Goal: Task Accomplishment & Management: Manage account settings

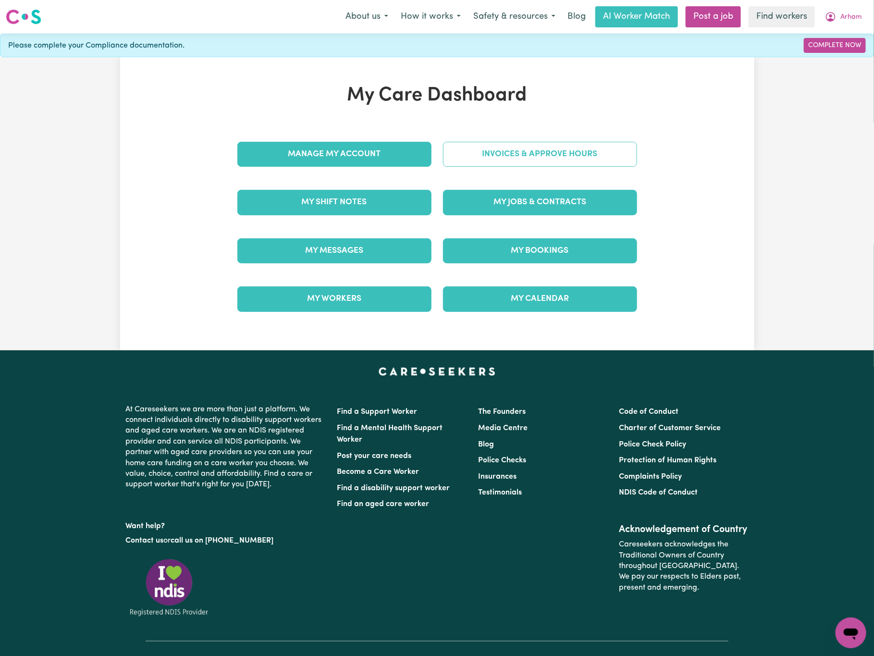
click at [526, 156] on link "Invoices & Approve Hours" at bounding box center [540, 154] width 194 height 25
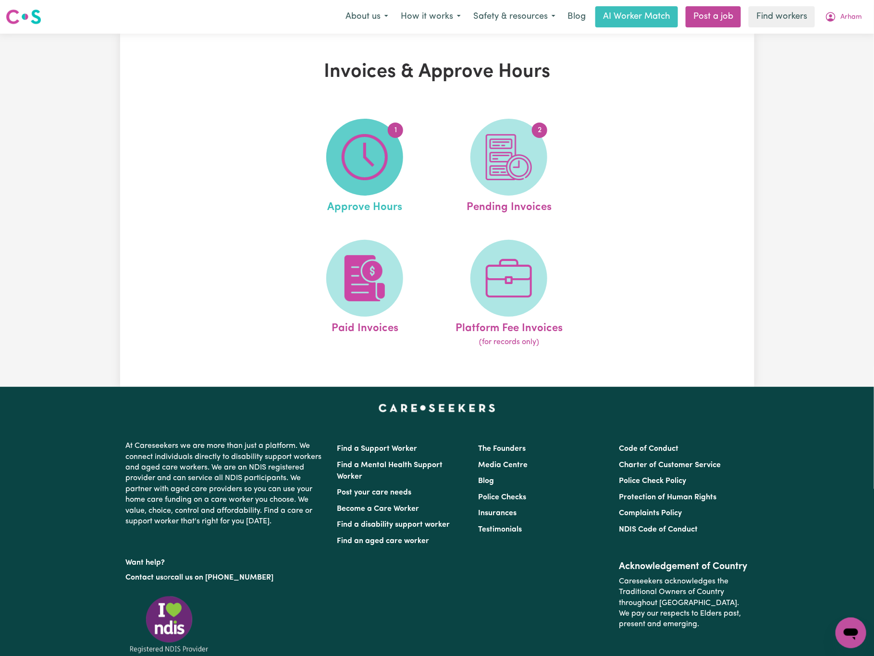
click at [372, 162] on img at bounding box center [364, 157] width 46 height 46
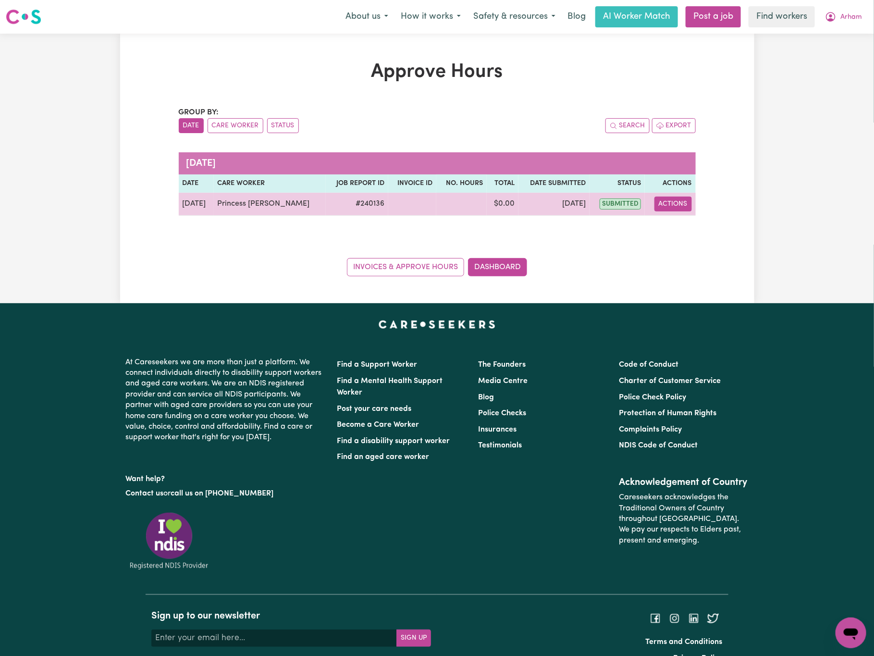
click at [676, 205] on button "Actions" at bounding box center [672, 203] width 37 height 15
click at [692, 228] on link "View Job Report" at bounding box center [697, 226] width 82 height 19
select select "pm"
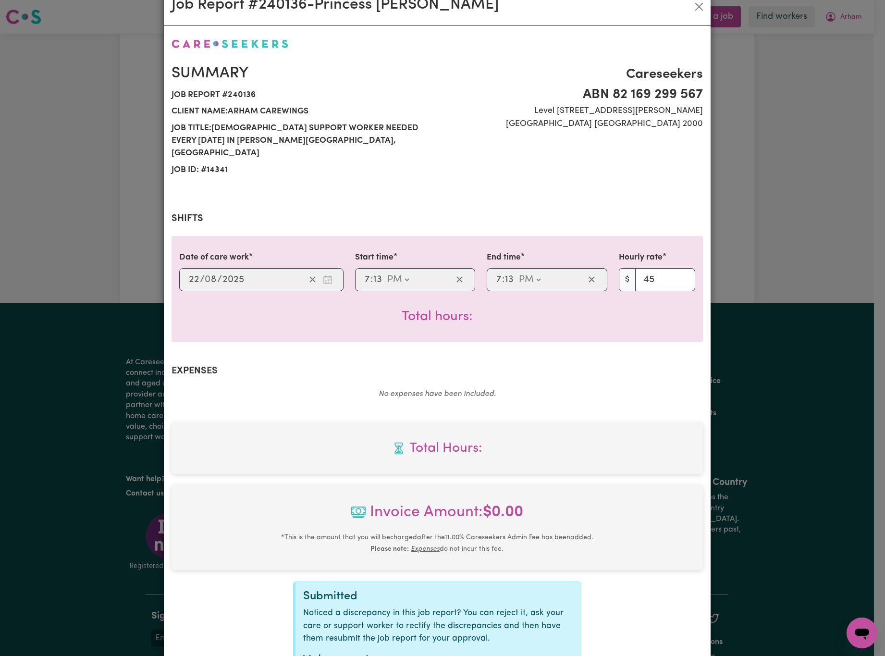
scroll to position [100, 0]
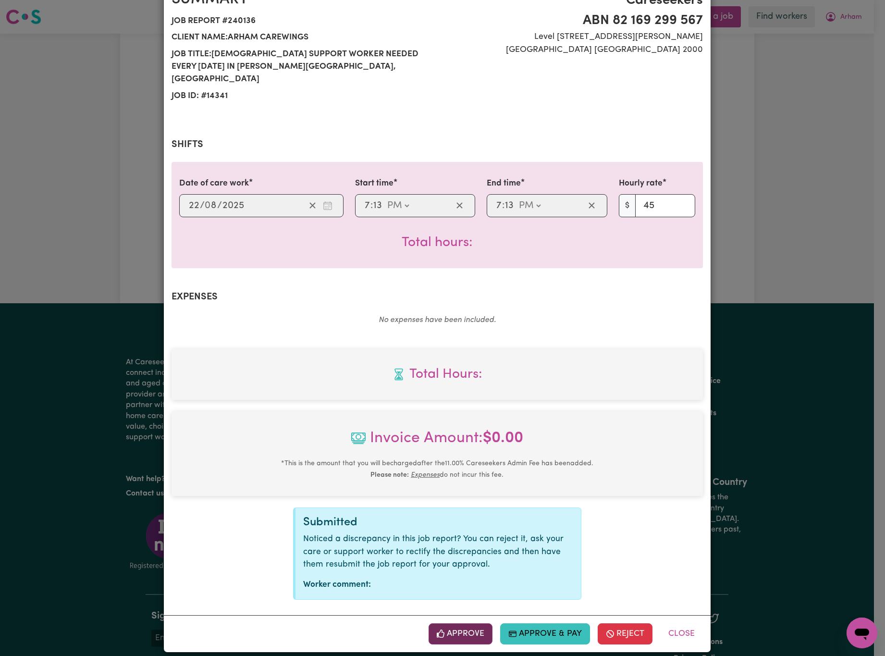
click at [470, 623] on button "Approve" at bounding box center [460, 633] width 64 height 21
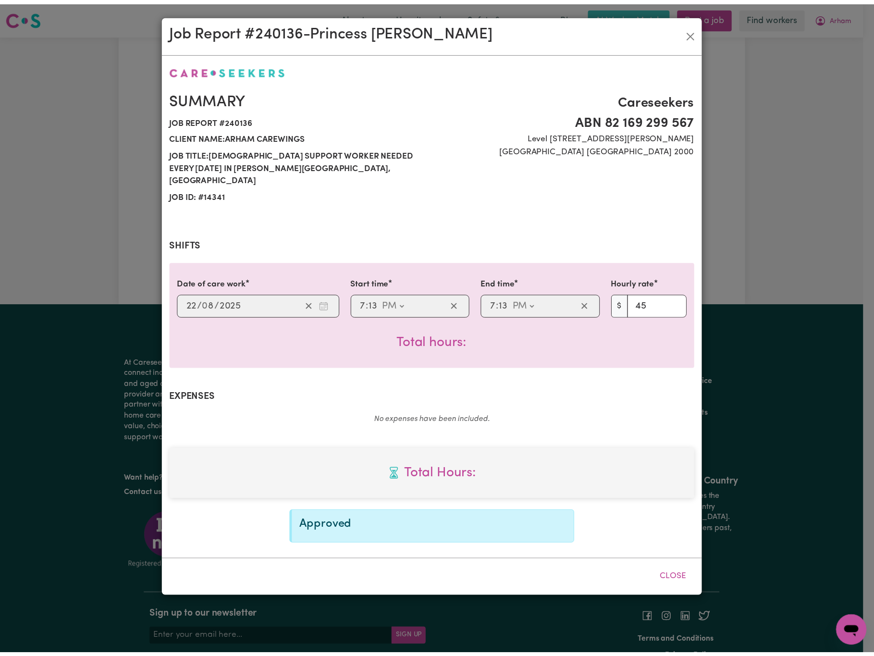
scroll to position [0, 0]
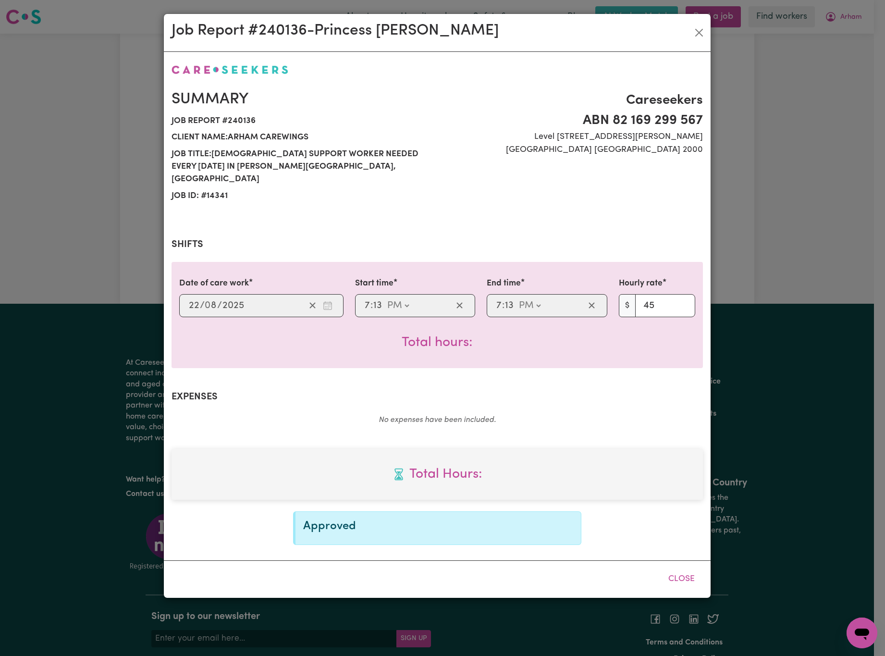
drag, startPoint x: 182, startPoint y: 201, endPoint x: 353, endPoint y: 179, distance: 172.9
click at [183, 201] on div "Summary Job report # 240136 Client name: Arham Carewings Job title: [DEMOGRAPHI…" at bounding box center [437, 147] width 543 height 137
click at [696, 26] on button "Close" at bounding box center [698, 32] width 15 height 15
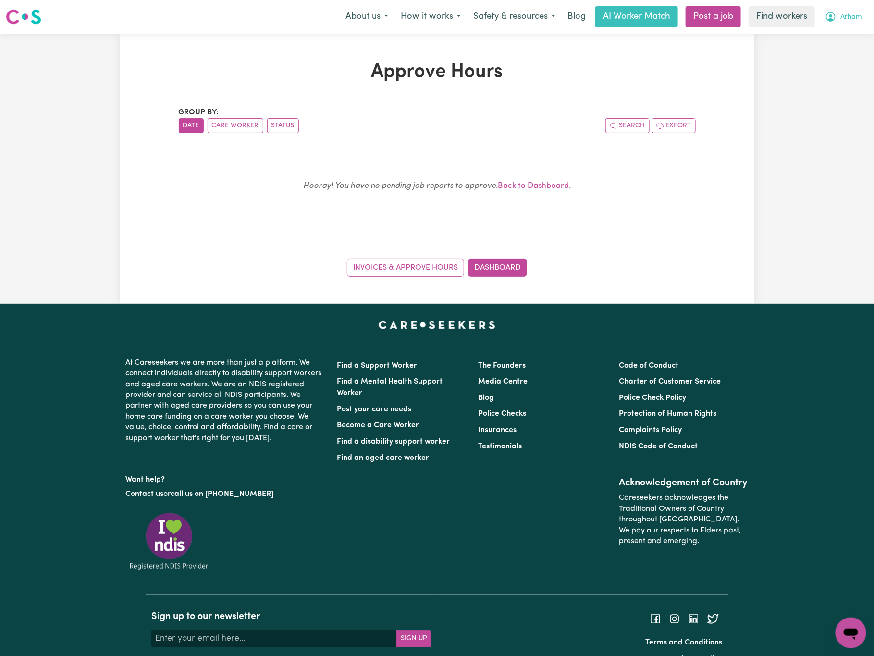
click at [840, 16] on span "Arham" at bounding box center [851, 17] width 22 height 11
click at [841, 32] on link "My Dashboard" at bounding box center [829, 37] width 76 height 18
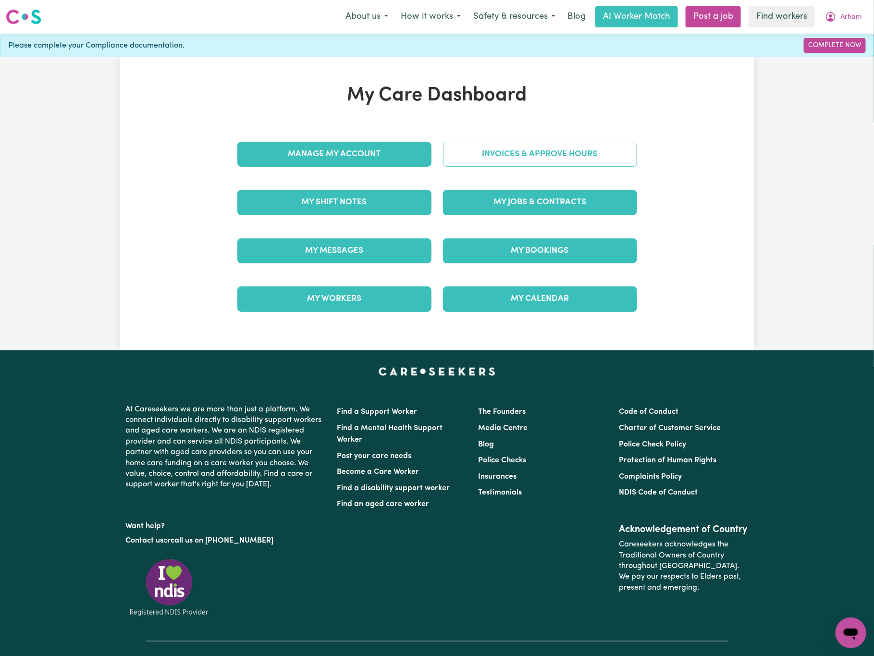
click at [537, 144] on link "Invoices & Approve Hours" at bounding box center [540, 154] width 194 height 25
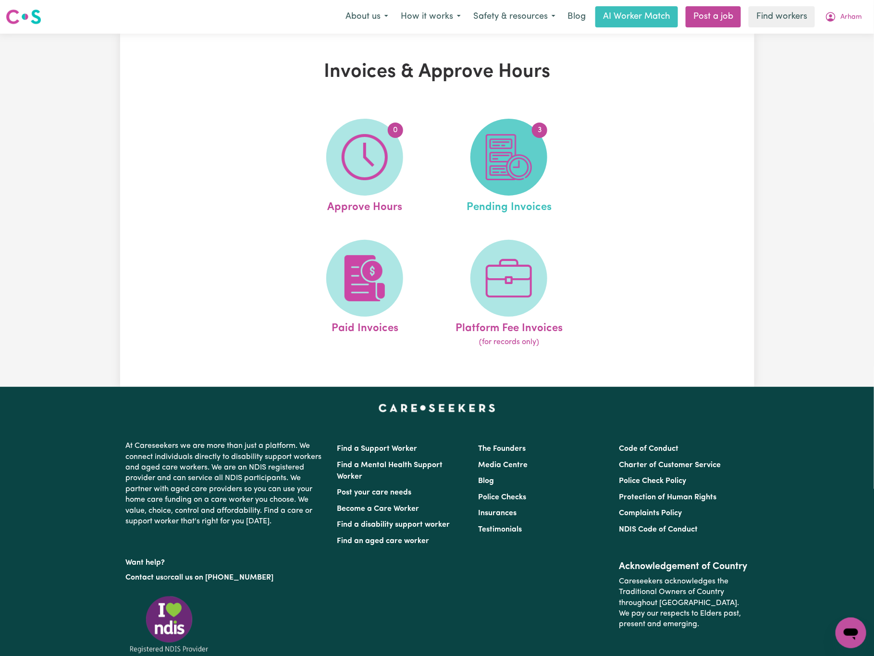
click at [528, 147] on img at bounding box center [509, 157] width 46 height 46
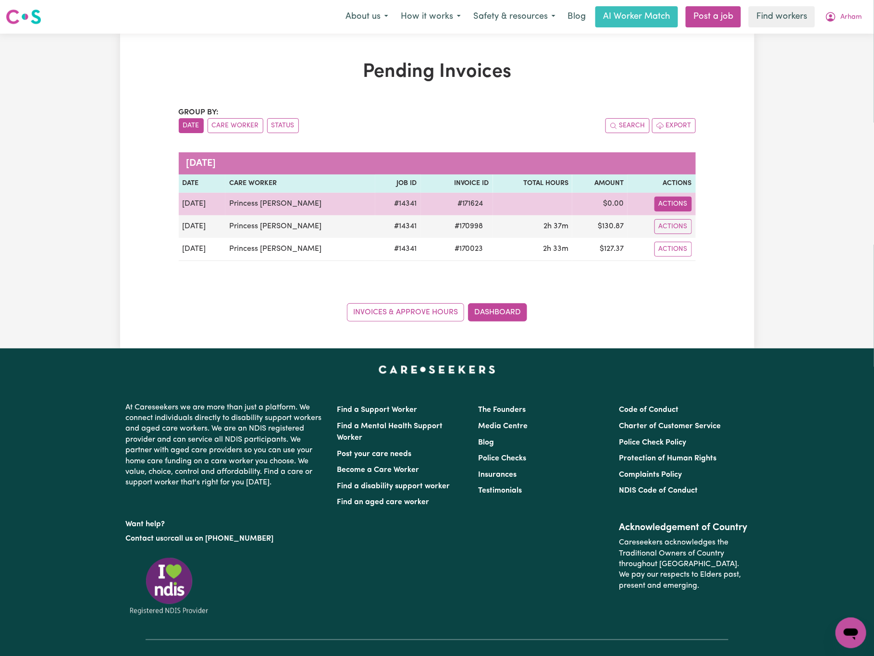
click at [669, 205] on button "Actions" at bounding box center [672, 203] width 37 height 15
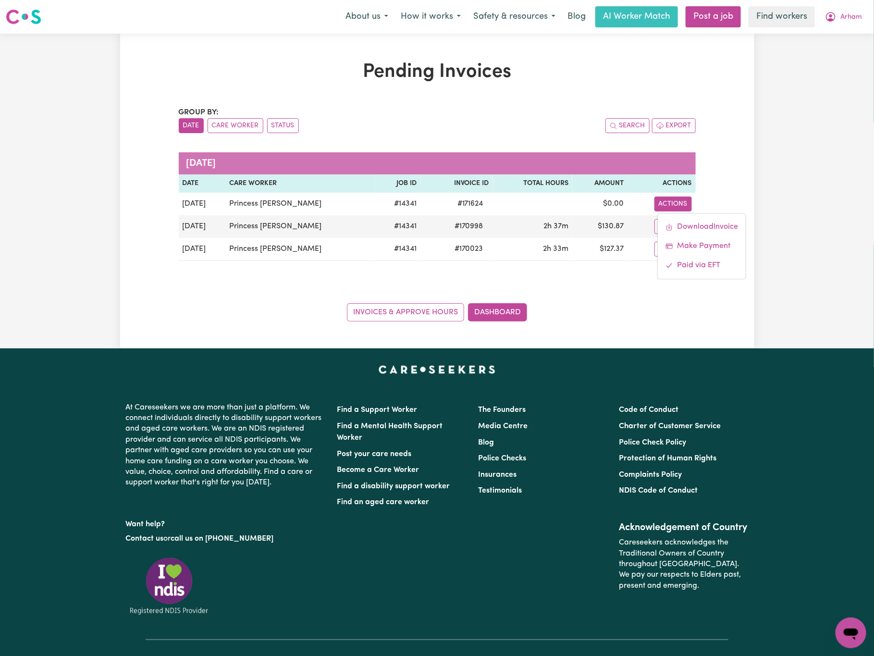
click at [796, 142] on div "Pending Invoices Group by: Date Care Worker Status Search Export [DATE] Date Ca…" at bounding box center [437, 191] width 874 height 315
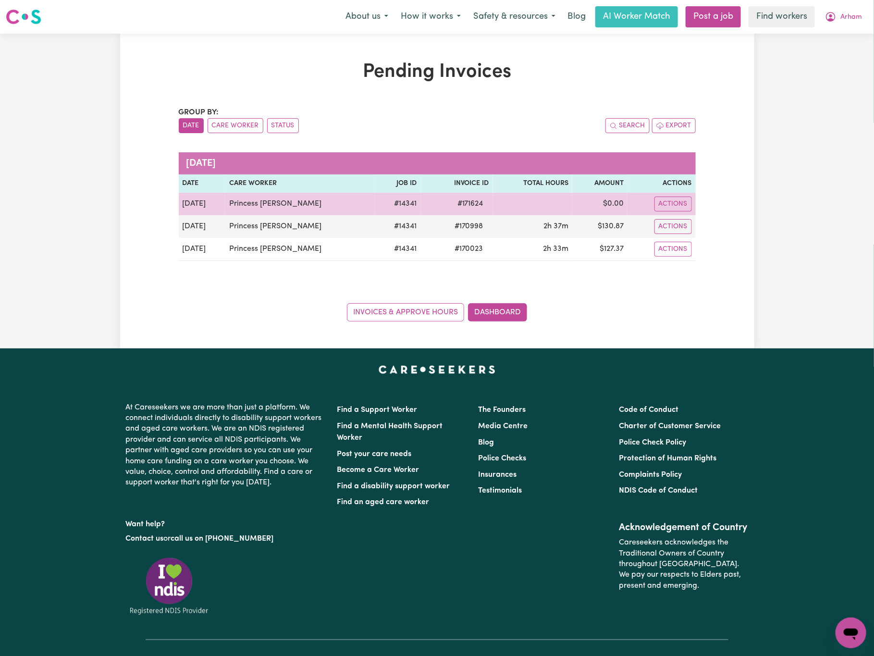
drag, startPoint x: 86, startPoint y: 246, endPoint x: 495, endPoint y: 204, distance: 410.4
click at [86, 246] on div "Pending Invoices Group by: Date Care Worker Status Search Export [DATE] Date Ca…" at bounding box center [437, 191] width 874 height 315
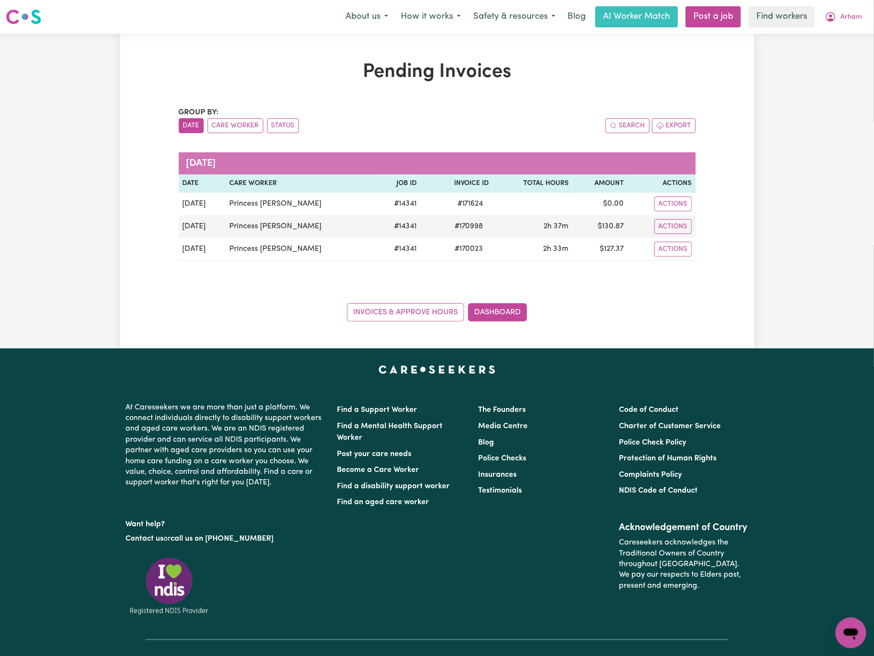
click at [732, 304] on div "Pending Invoices Group by: Date Care Worker Status Search Export [DATE] Date Ca…" at bounding box center [437, 191] width 634 height 261
